Goal: Information Seeking & Learning: Understand process/instructions

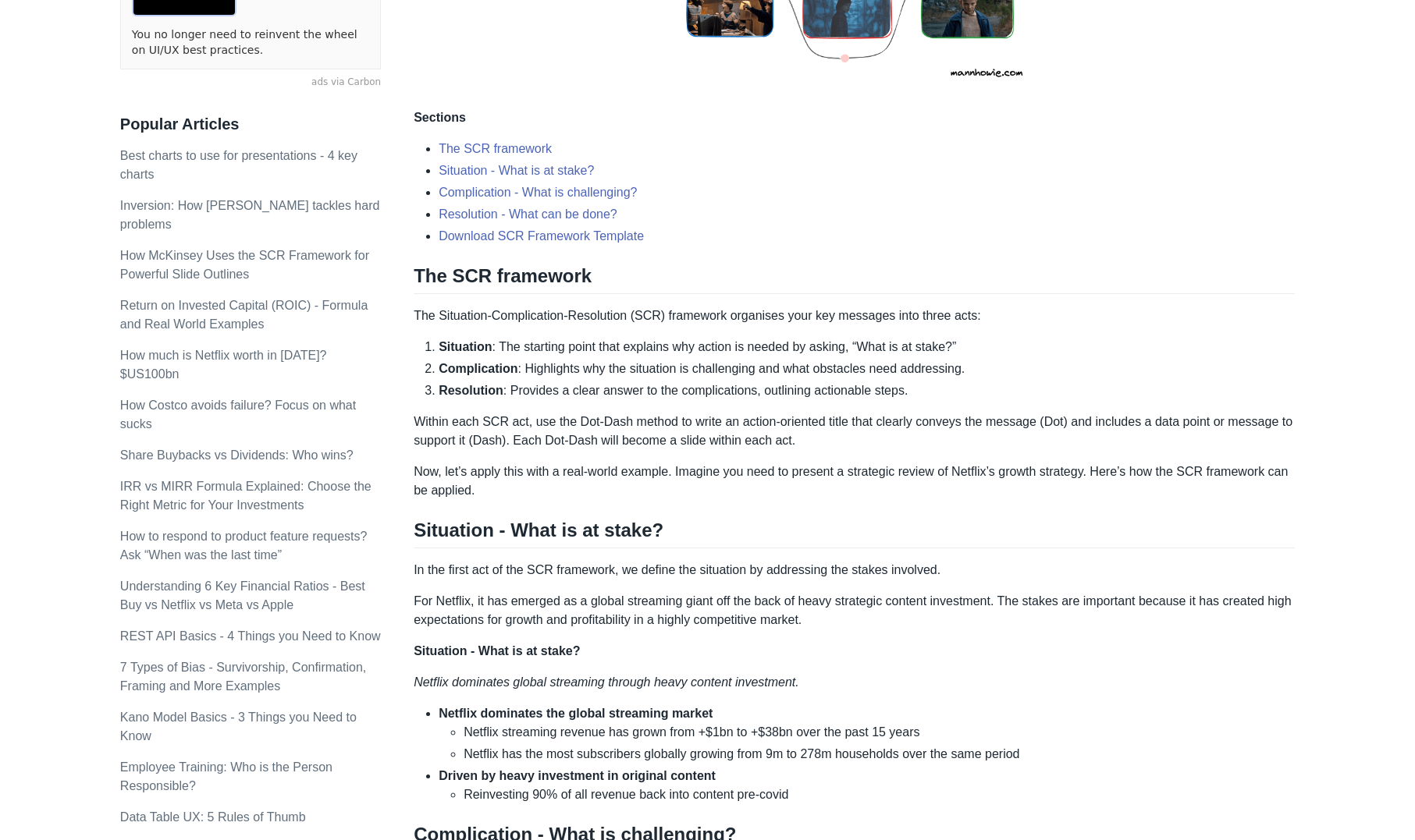
scroll to position [521, 0]
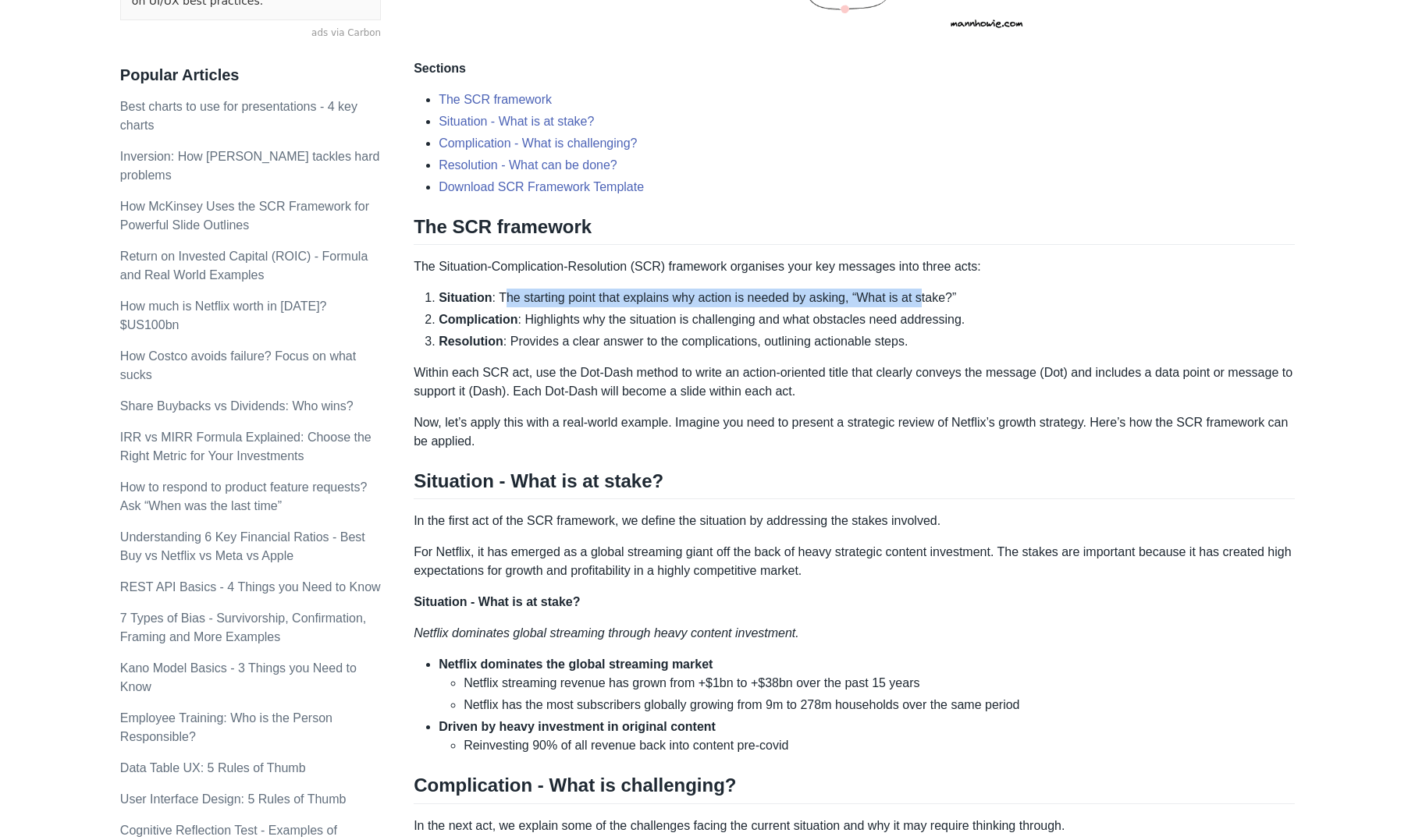
drag, startPoint x: 506, startPoint y: 296, endPoint x: 917, endPoint y: 296, distance: 411.0
click at [915, 296] on li "Situation : The starting point that explains why action is needed by asking, “W…" at bounding box center [866, 299] width 856 height 19
click at [510, 324] on strong "Complication" at bounding box center [477, 319] width 79 height 13
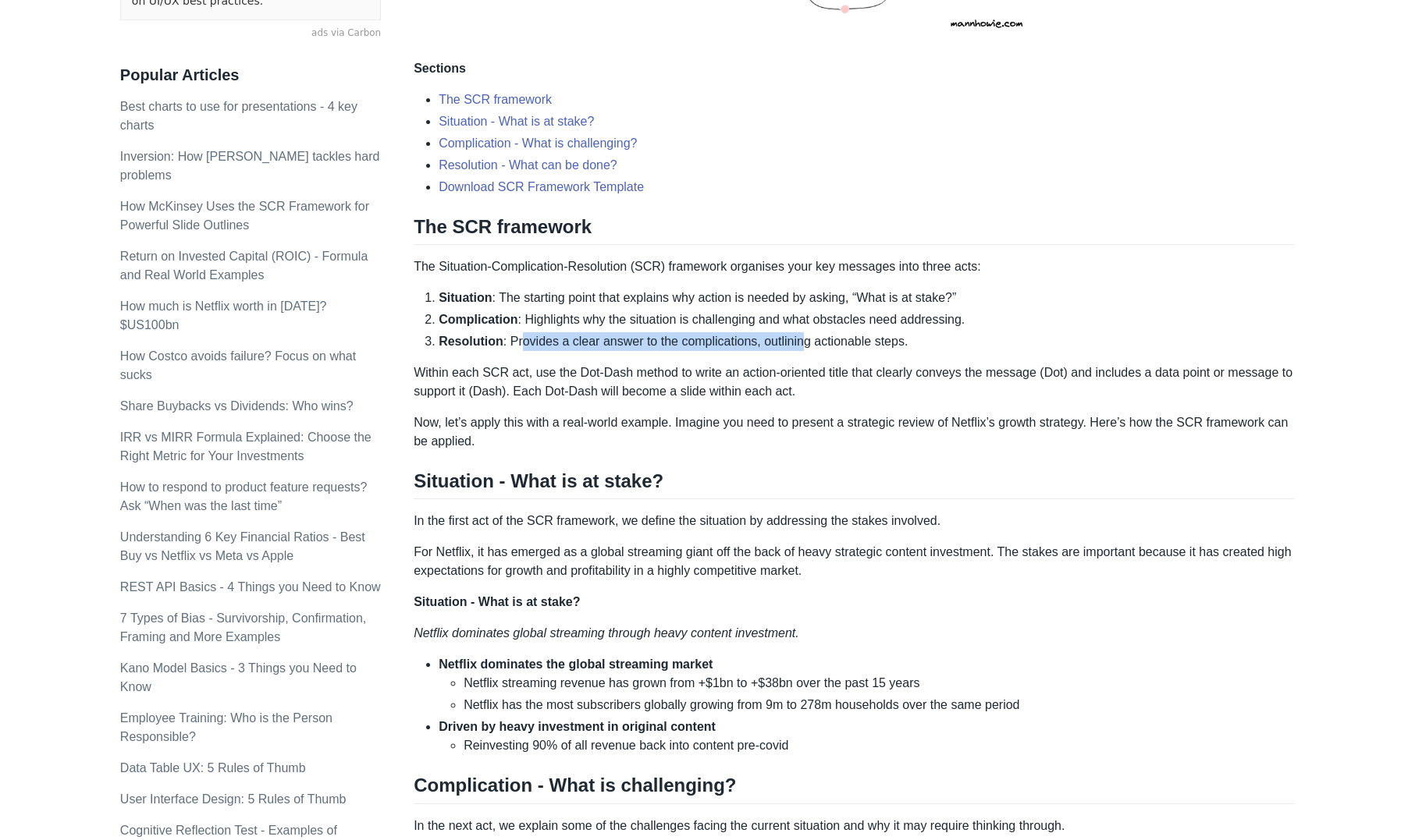
drag, startPoint x: 515, startPoint y: 340, endPoint x: 800, endPoint y: 344, distance: 285.0
click at [800, 344] on li "Resolution : Provides a clear answer to the complications, outlining actionable…" at bounding box center [866, 342] width 856 height 19
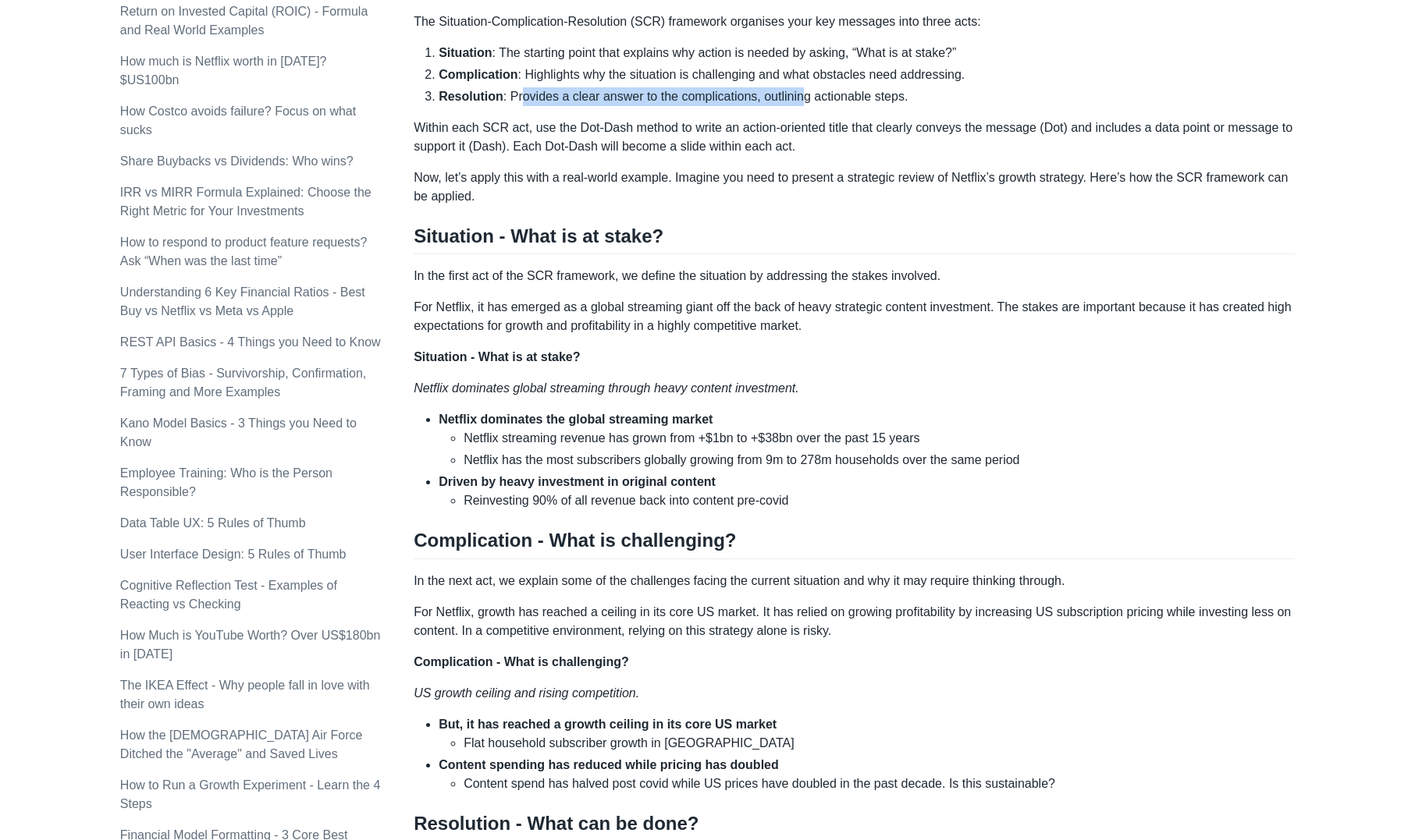
scroll to position [780, 0]
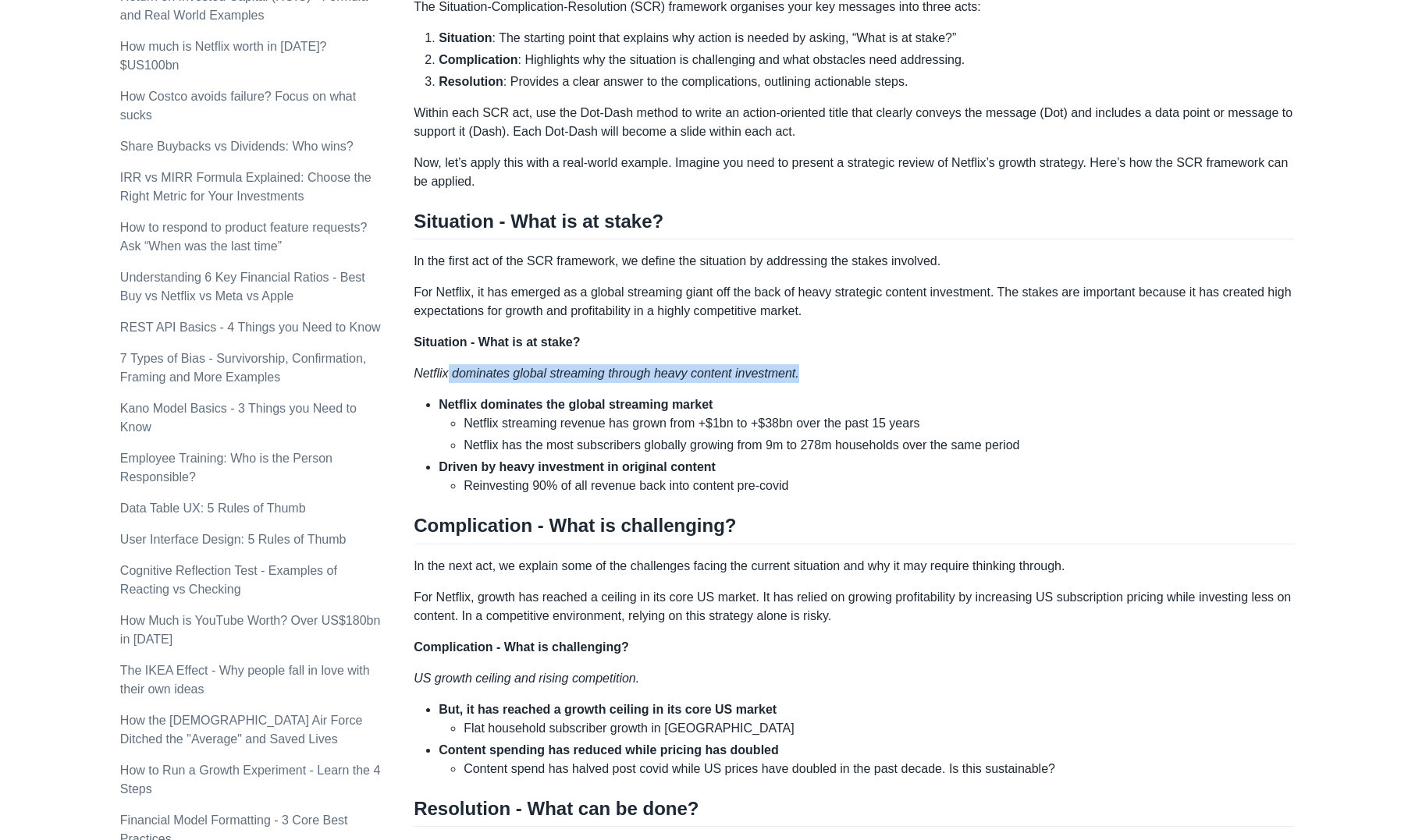
drag, startPoint x: 447, startPoint y: 364, endPoint x: 754, endPoint y: 384, distance: 307.7
click at [754, 384] on div "Top consulting firms like McKinsey use the SCR (Situation-Complication-Resoluti…" at bounding box center [854, 440] width 881 height 1952
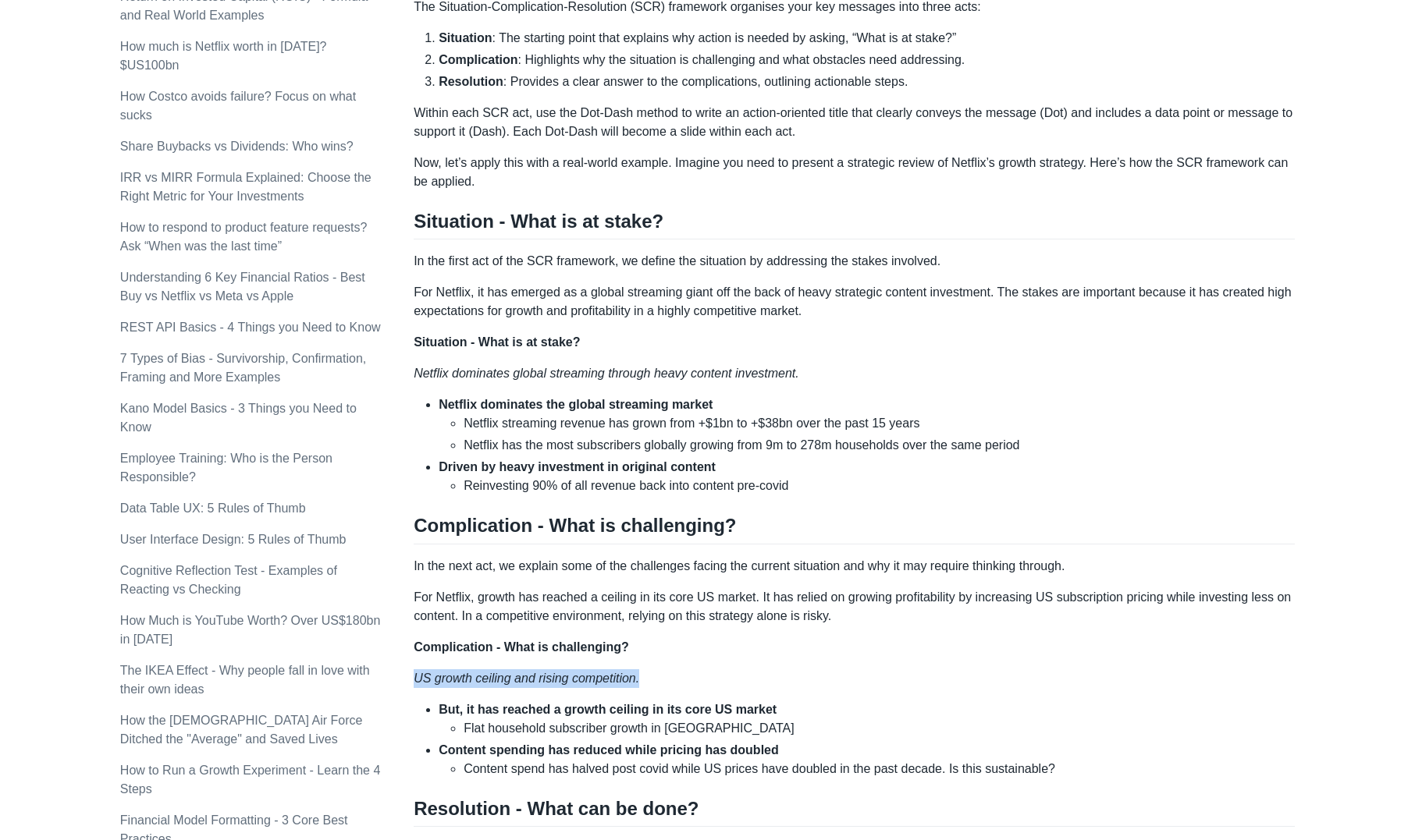
drag, startPoint x: 415, startPoint y: 672, endPoint x: 659, endPoint y: 679, distance: 244.1
click at [645, 679] on p "US growth ceiling and rising competition." at bounding box center [854, 679] width 881 height 19
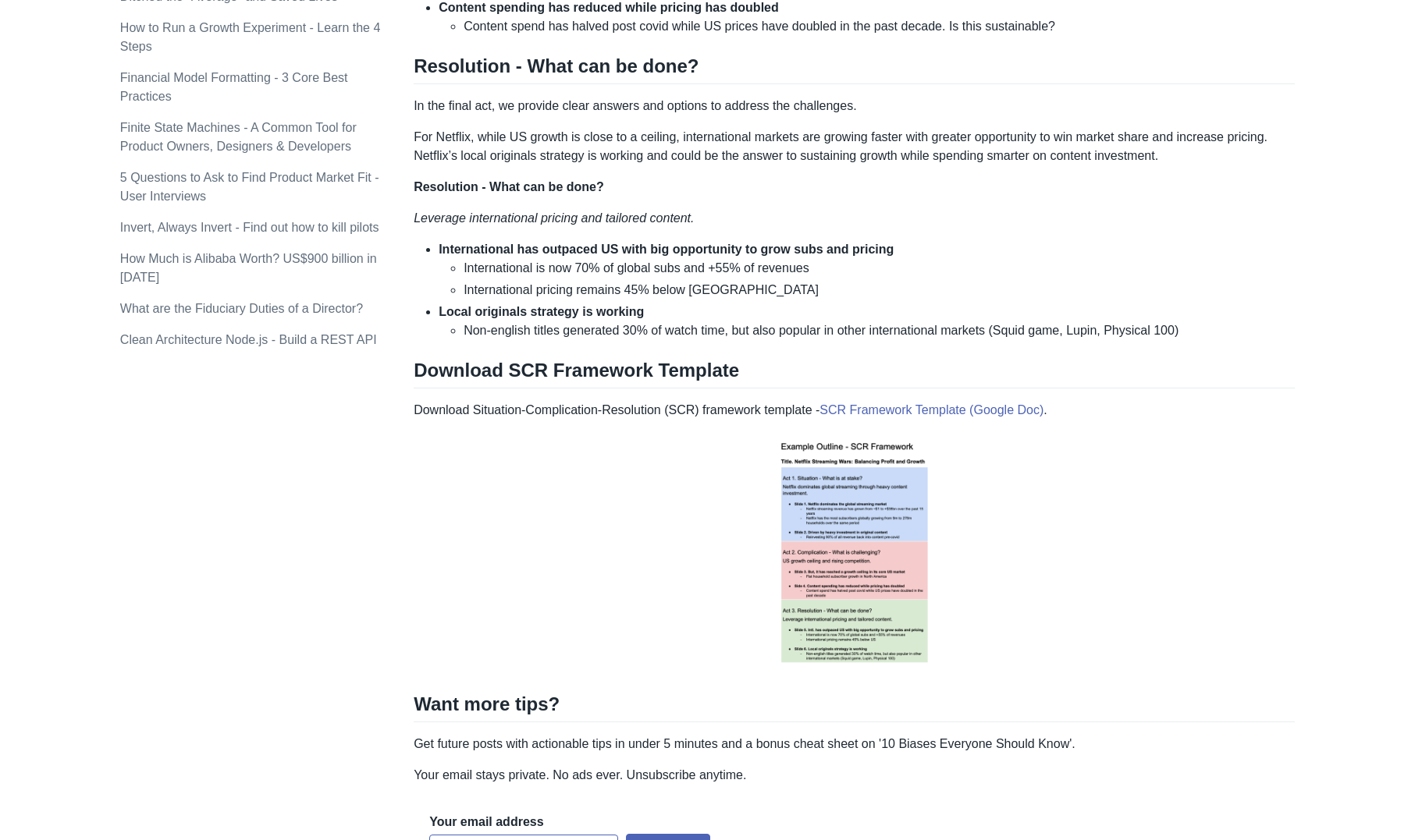
scroll to position [1560, 0]
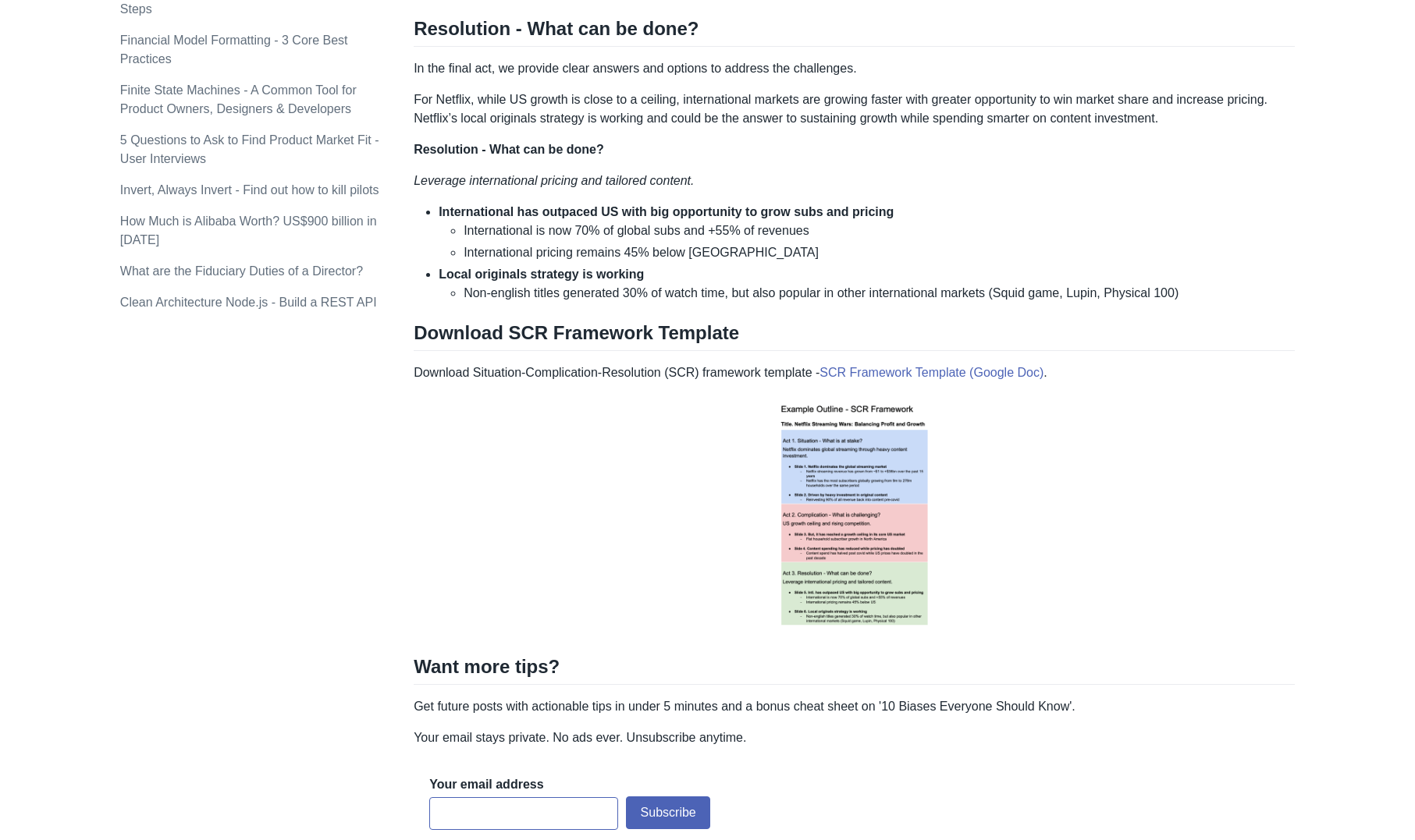
click at [814, 467] on img at bounding box center [854, 515] width 200 height 242
